Goal: Check status: Check status

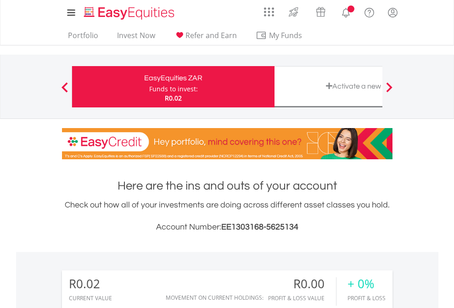
scroll to position [88, 144]
click at [149, 87] on div "Funds to invest:" at bounding box center [173, 88] width 49 height 9
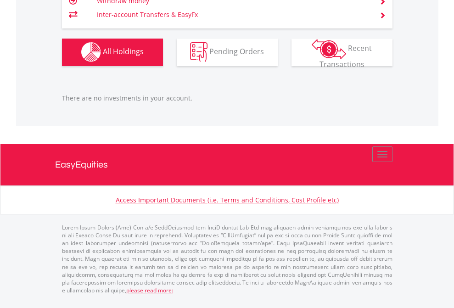
scroll to position [909, 0]
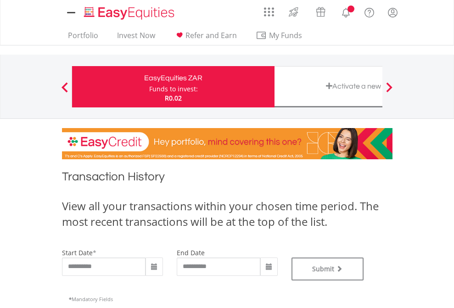
type input "**********"
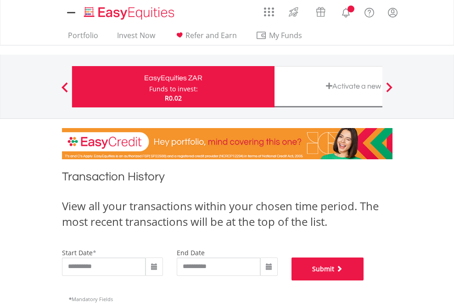
click at [364, 281] on button "Submit" at bounding box center [328, 269] width 73 height 23
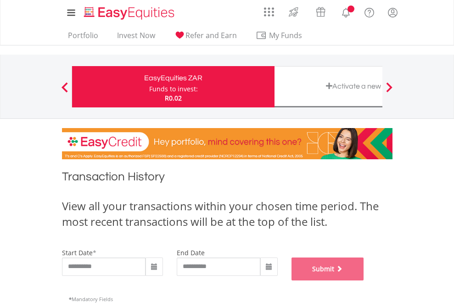
scroll to position [372, 0]
